Goal: Complete application form

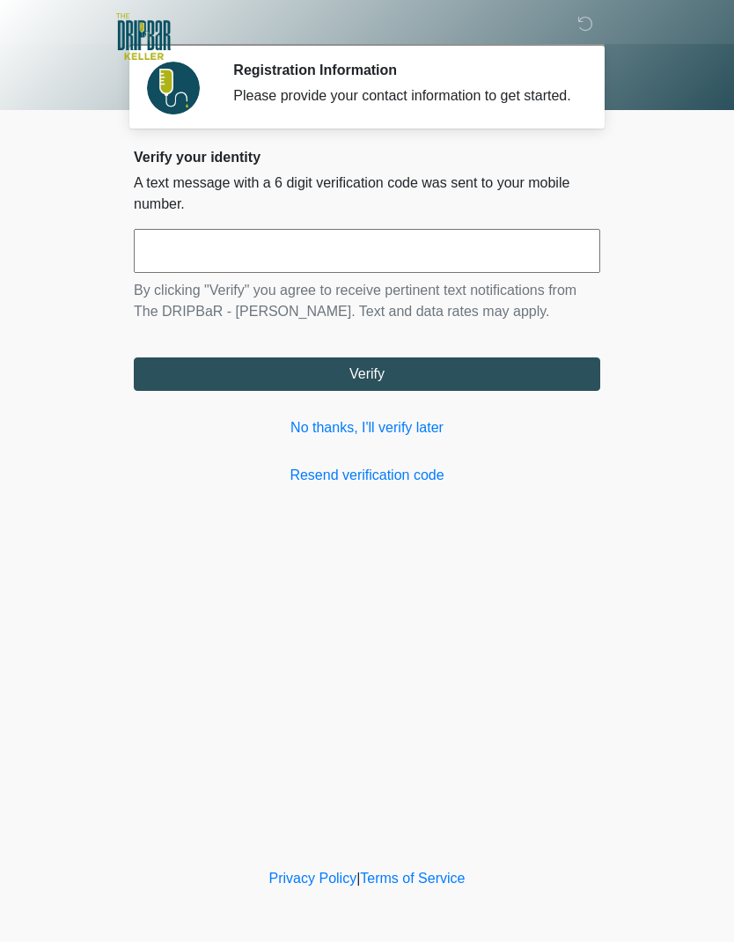
click at [419, 438] on link "No thanks, I'll verify later" at bounding box center [367, 427] width 466 height 21
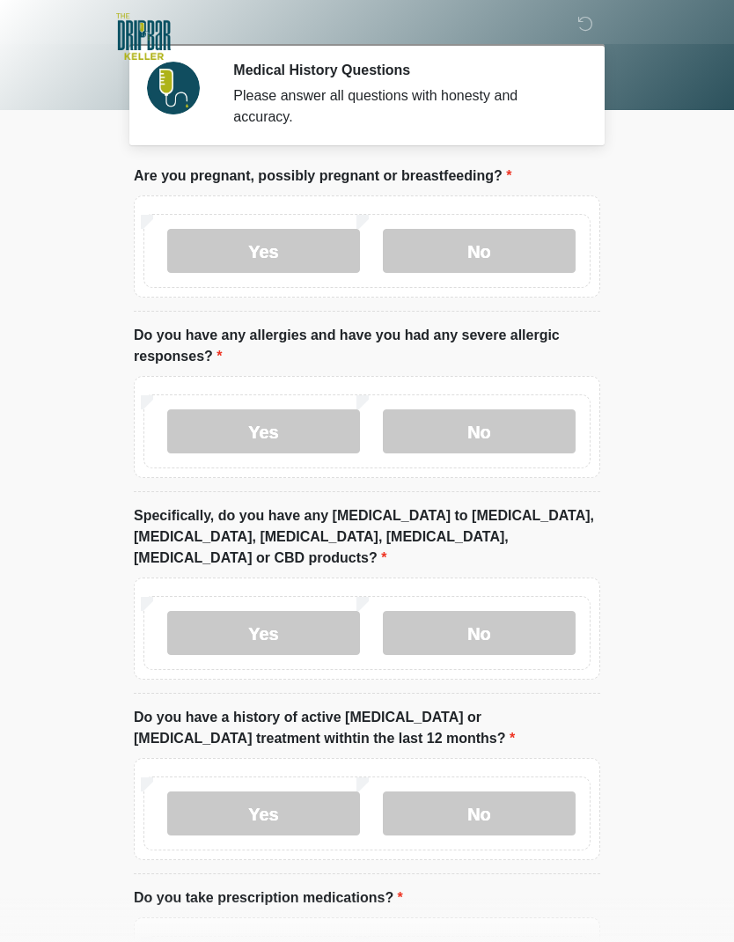
click at [517, 253] on label "No" at bounding box center [479, 251] width 193 height 44
click at [512, 441] on label "No" at bounding box center [479, 431] width 193 height 44
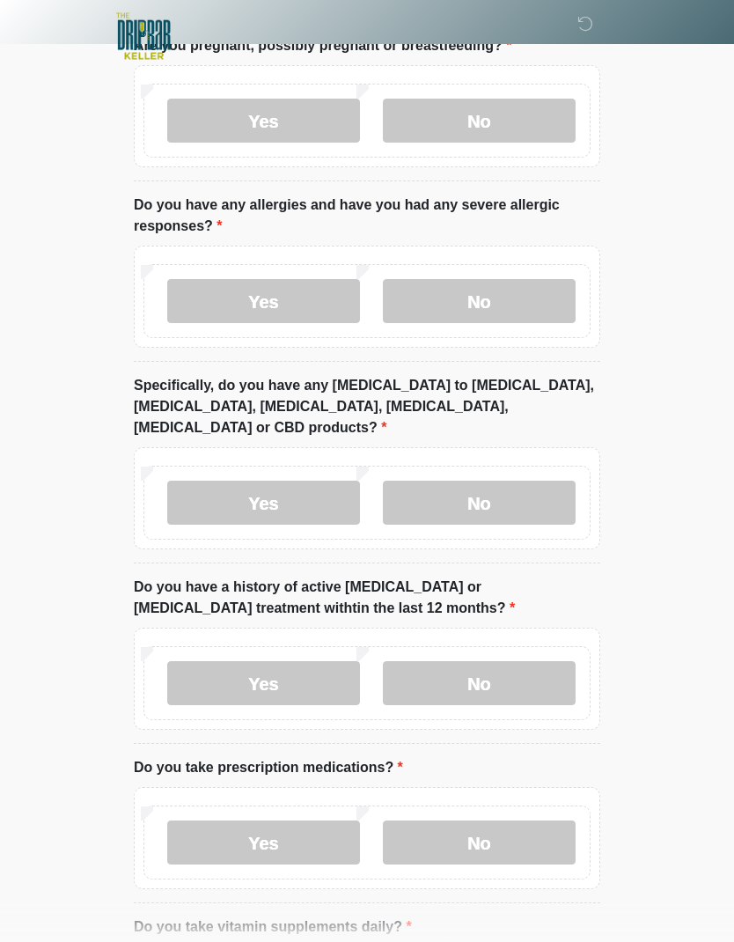
scroll to position [132, 0]
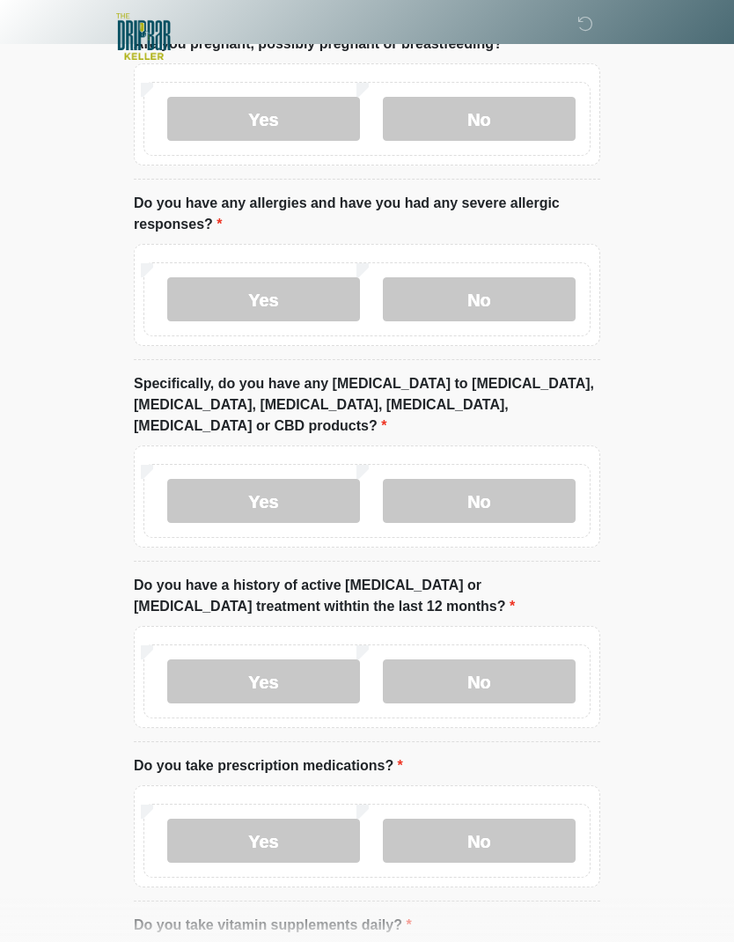
click at [502, 479] on label "No" at bounding box center [479, 501] width 193 height 44
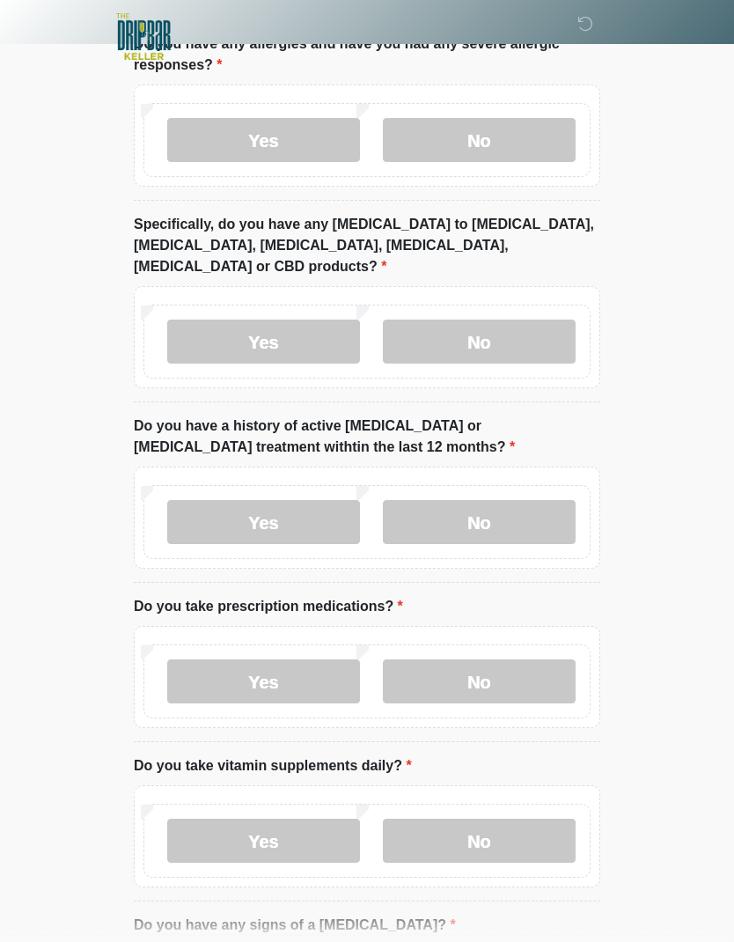
click at [524, 500] on label "No" at bounding box center [479, 522] width 193 height 44
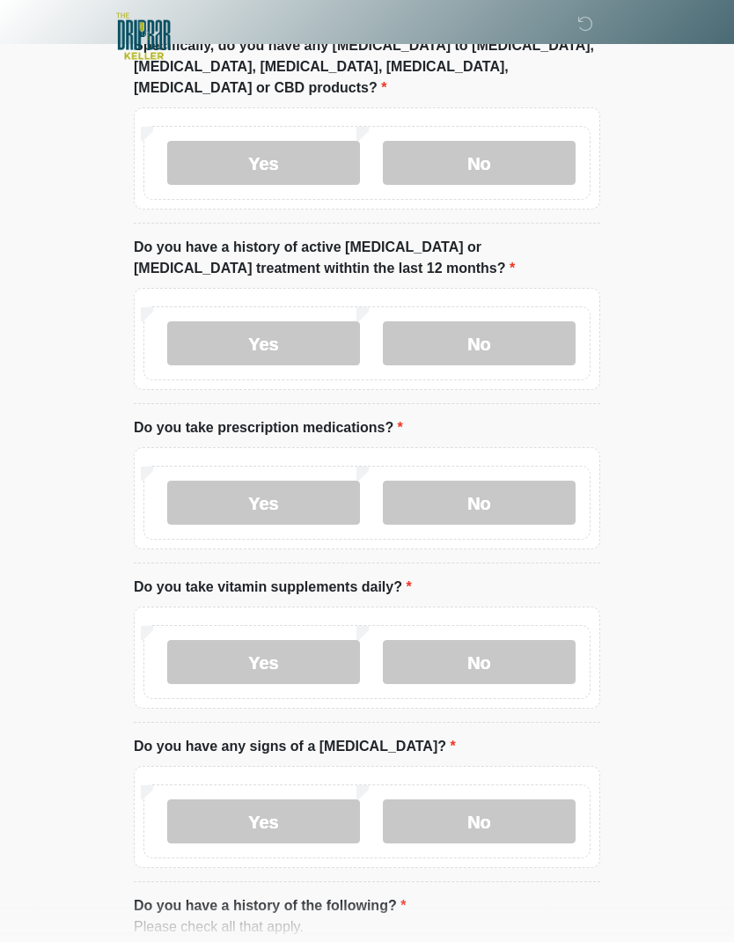
click at [321, 481] on label "Yes" at bounding box center [263, 503] width 193 height 44
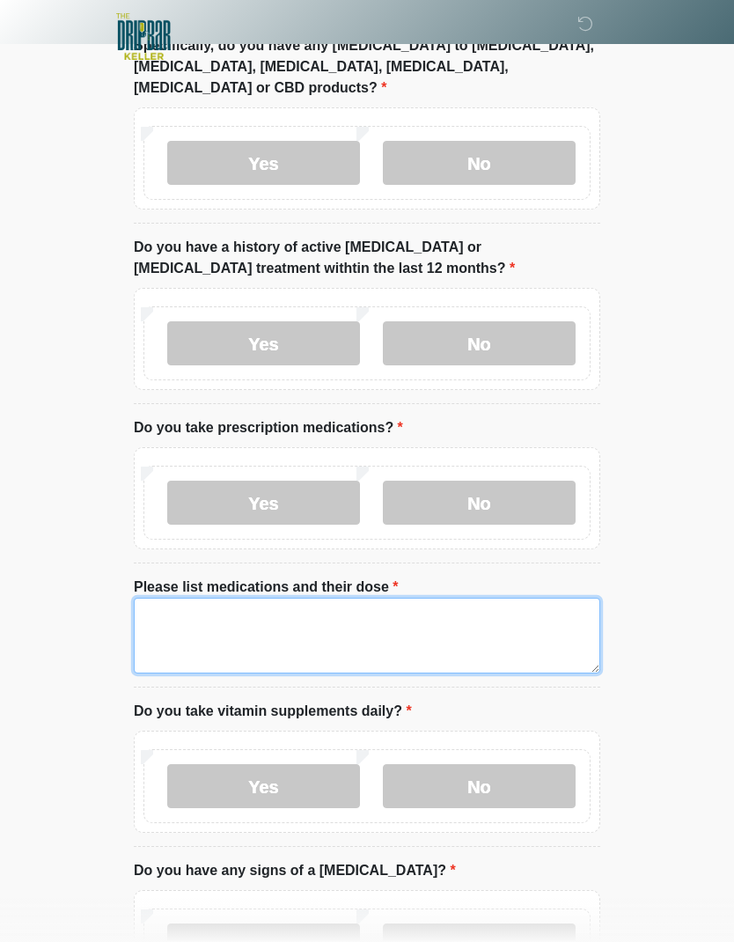
click at [401, 614] on textarea "Please list medications and their dose" at bounding box center [367, 636] width 466 height 76
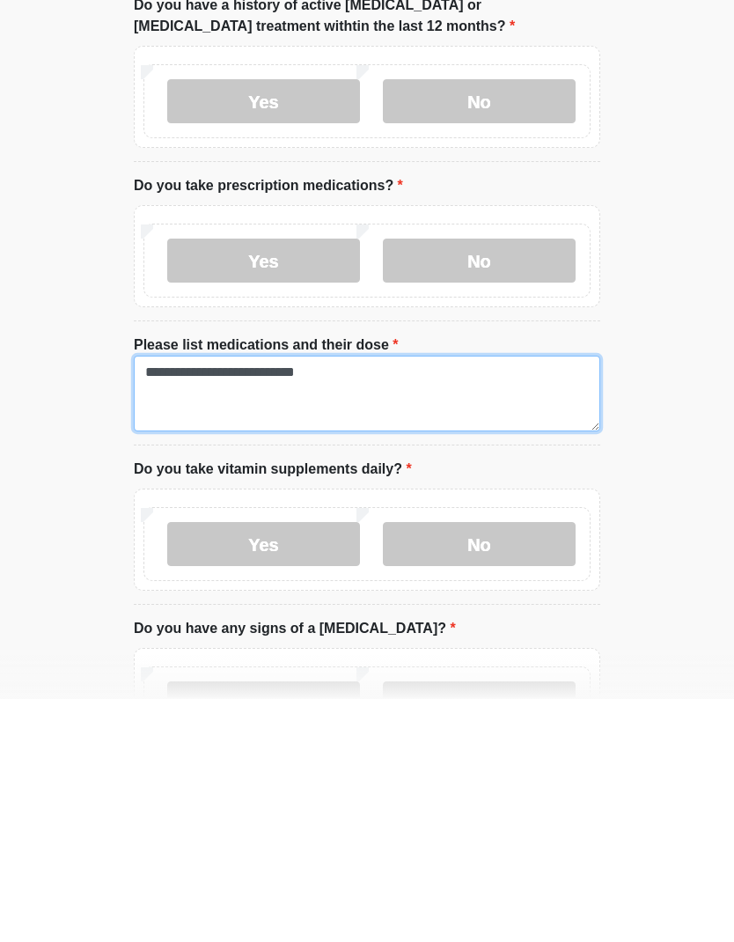
type textarea "**********"
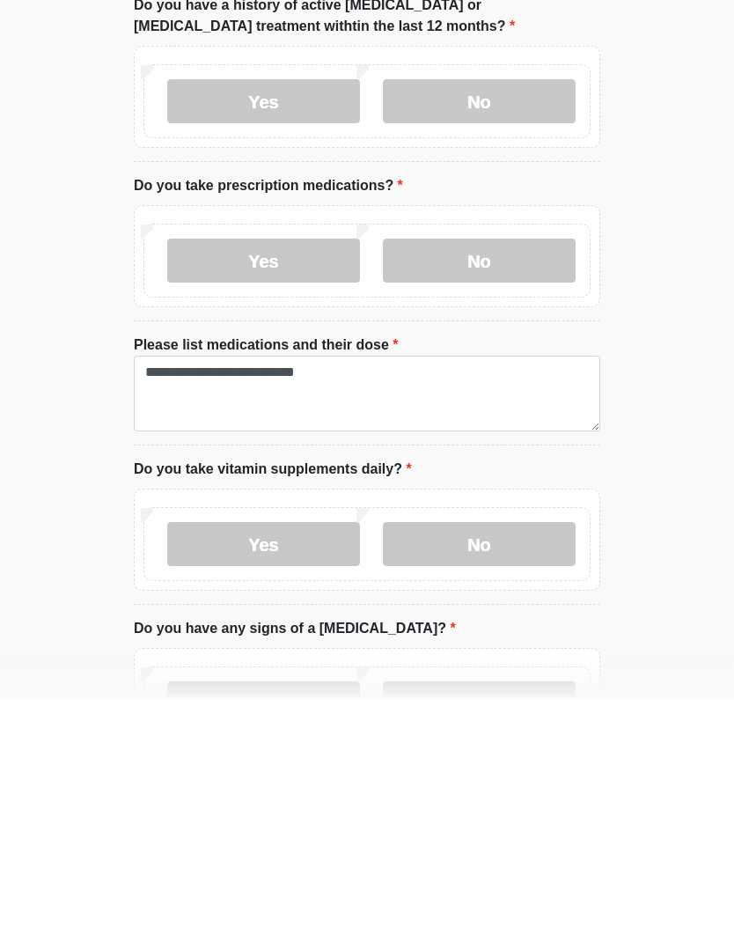
click at [484, 765] on label "No" at bounding box center [479, 787] width 193 height 44
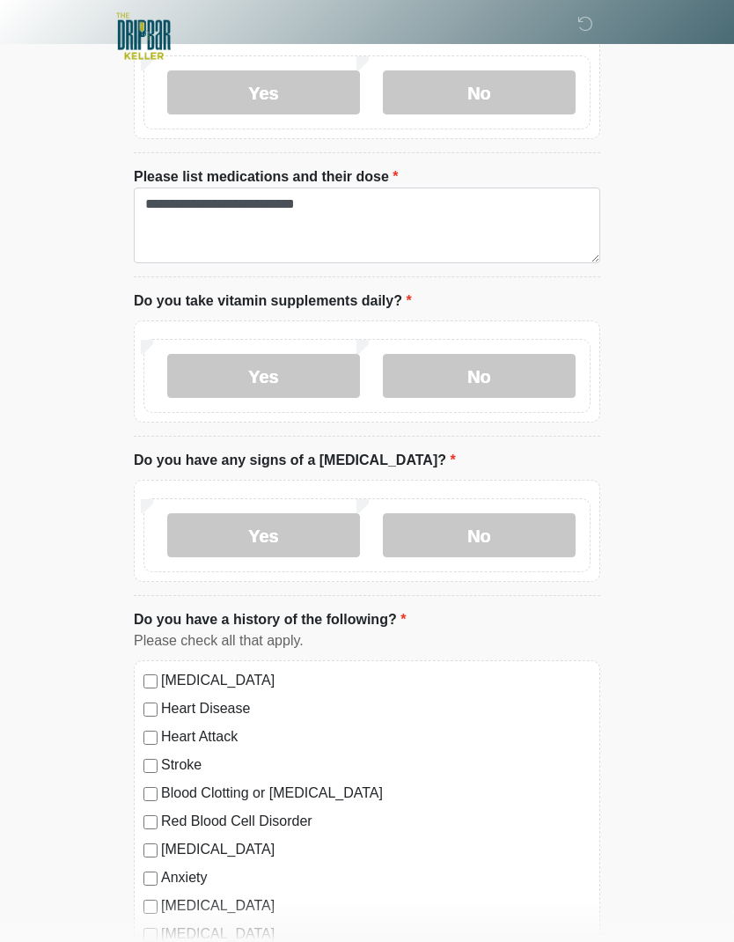
click at [514, 514] on label "No" at bounding box center [479, 536] width 193 height 44
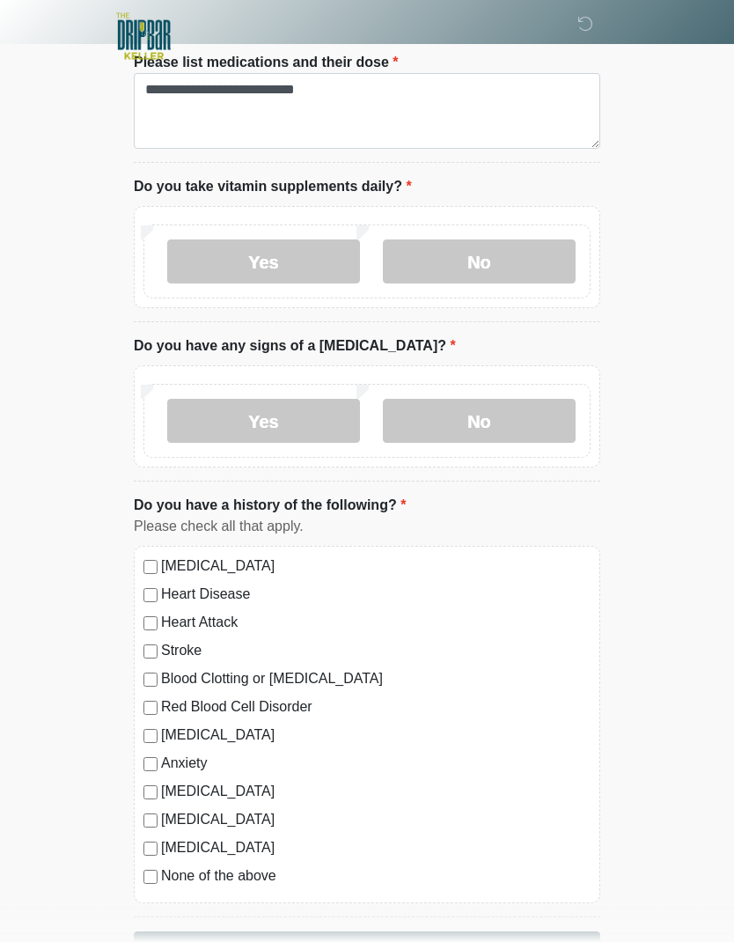
scroll to position [1017, 0]
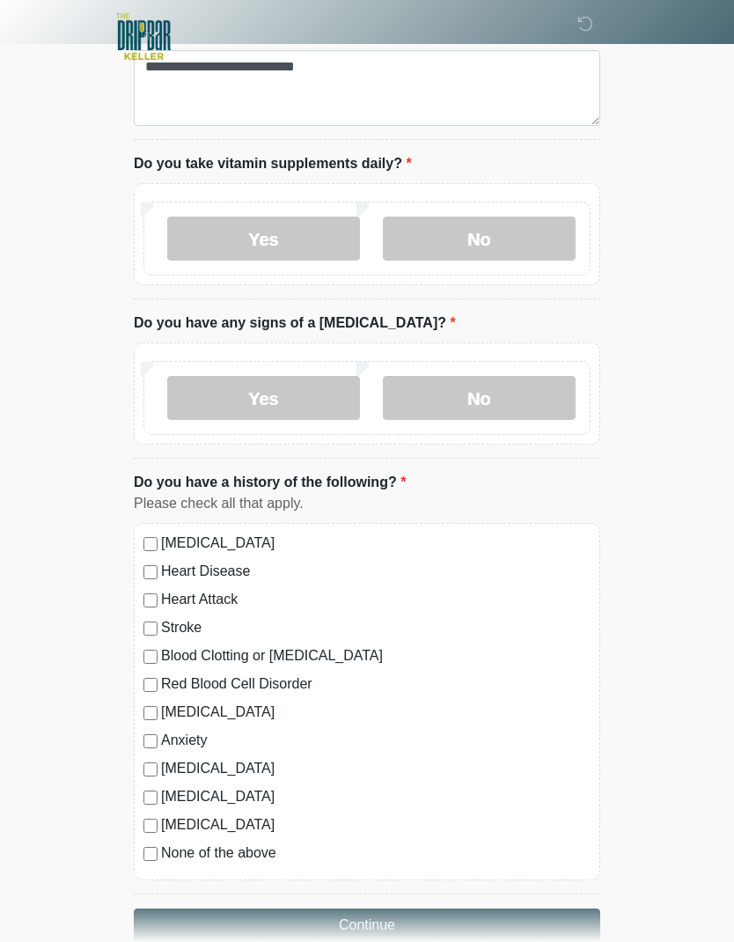
click at [364, 908] on button "Continue" at bounding box center [367, 924] width 466 height 33
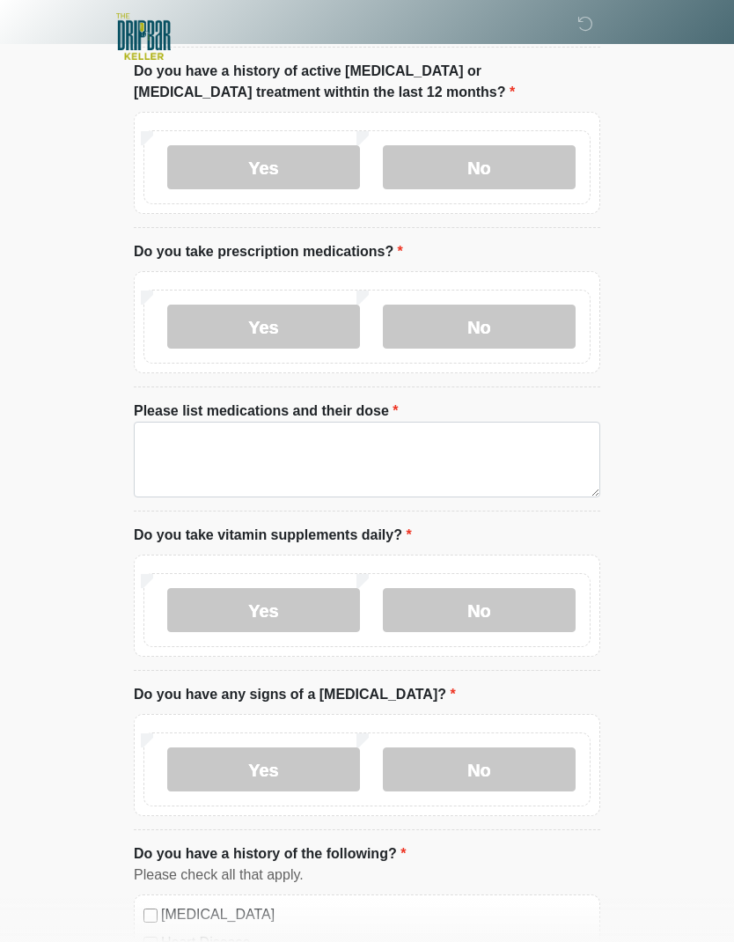
scroll to position [0, 0]
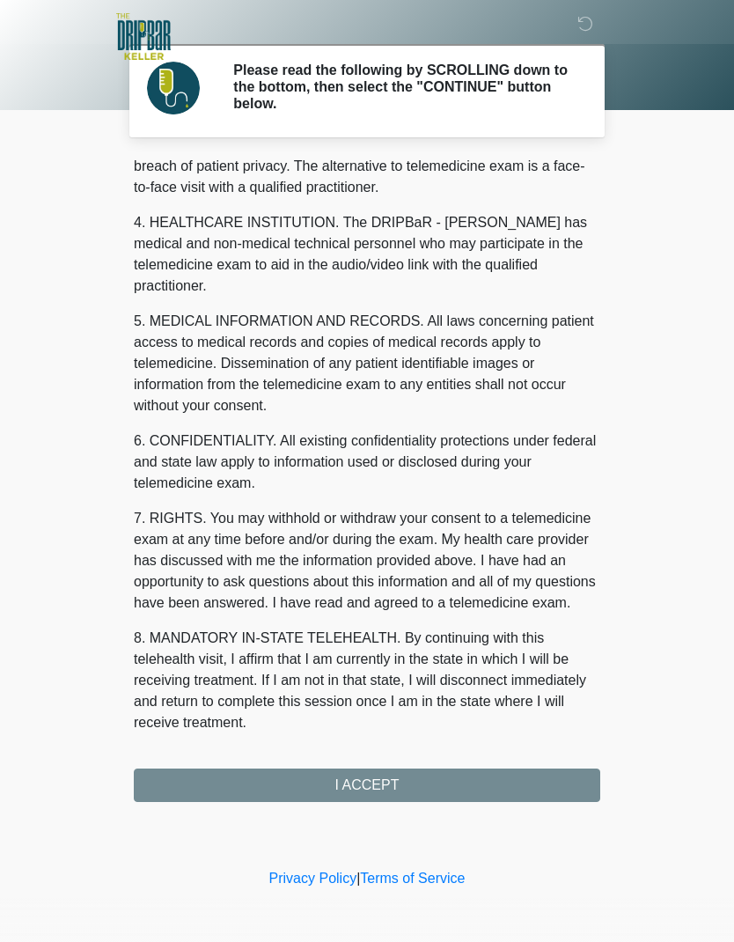
click at [438, 779] on button "I ACCEPT" at bounding box center [367, 784] width 466 height 33
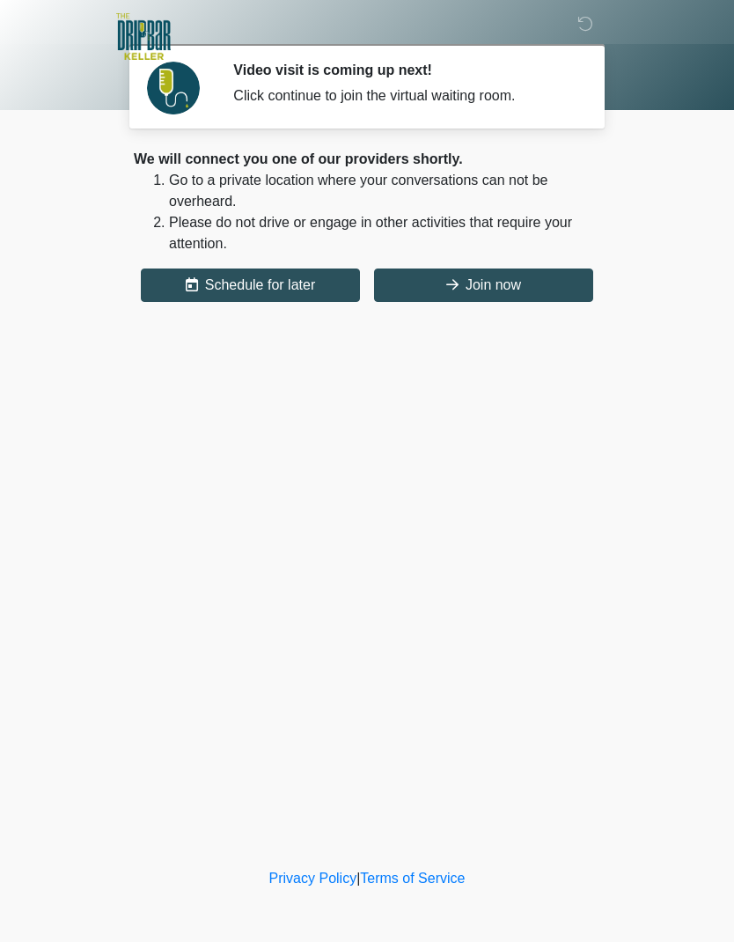
click at [527, 289] on button "Join now" at bounding box center [483, 284] width 219 height 33
